Goal: Information Seeking & Learning: Learn about a topic

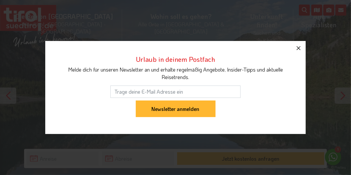
click at [299, 49] on icon "button" at bounding box center [299, 48] width 8 height 8
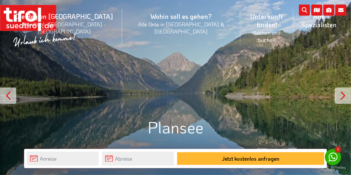
click at [336, 99] on div at bounding box center [343, 96] width 16 height 16
